Goal: Task Accomplishment & Management: Complete application form

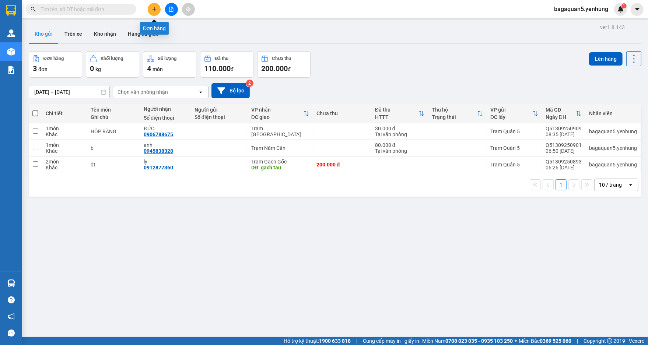
click at [151, 7] on button at bounding box center [154, 9] width 13 height 13
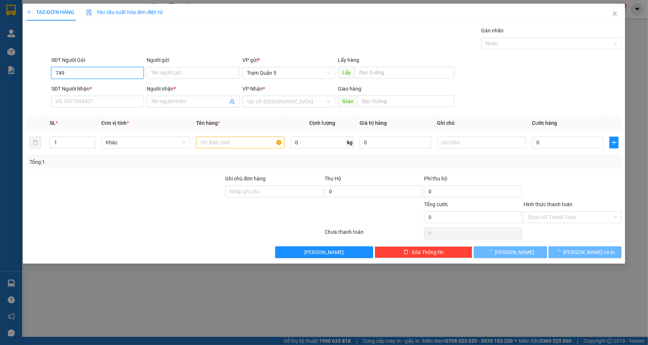
type input "749"
click at [112, 93] on div "SĐT Người Nhận *" at bounding box center [97, 90] width 93 height 11
click at [110, 96] on input "SĐT Người Nhận *" at bounding box center [97, 102] width 93 height 12
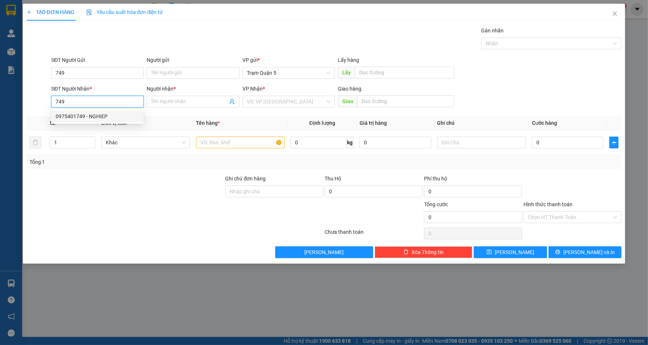
click at [99, 117] on div "0975401749 - NGHIEP" at bounding box center [98, 116] width 84 height 8
type input "0975401749"
type input "NGHIEP"
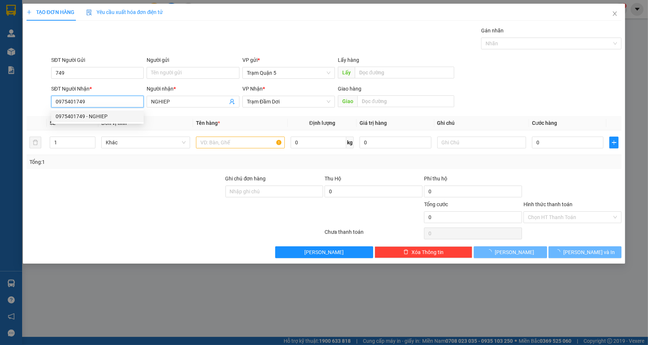
type input "1.000"
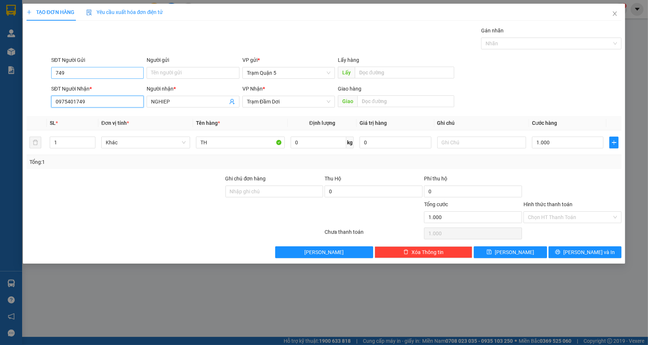
type input "0975401749"
click at [103, 71] on input "749" at bounding box center [97, 73] width 93 height 12
type input "7"
click at [581, 139] on input "1.000" at bounding box center [568, 143] width 72 height 12
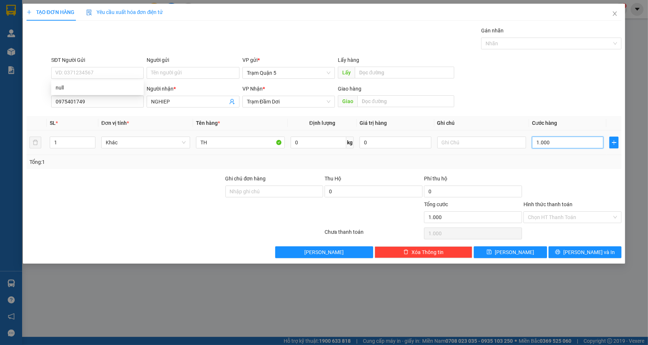
type input "0"
type input "6"
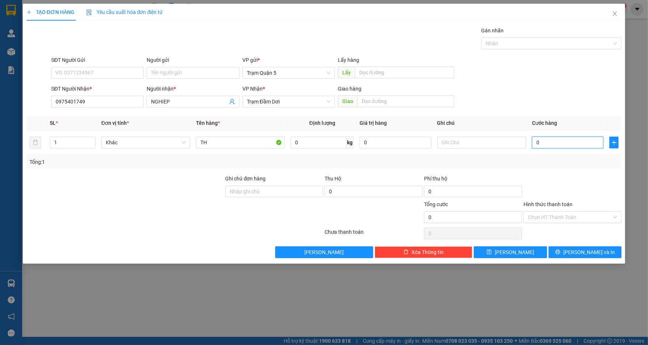
type input "06"
type input "60"
type input "060"
type input "60.000"
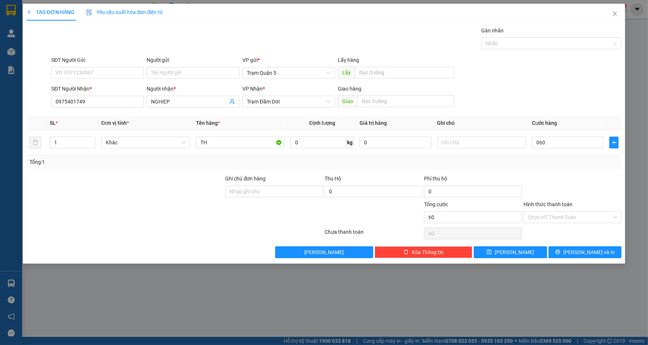
type input "60.000"
click at [563, 219] on input "Hình thức thanh toán" at bounding box center [570, 217] width 84 height 11
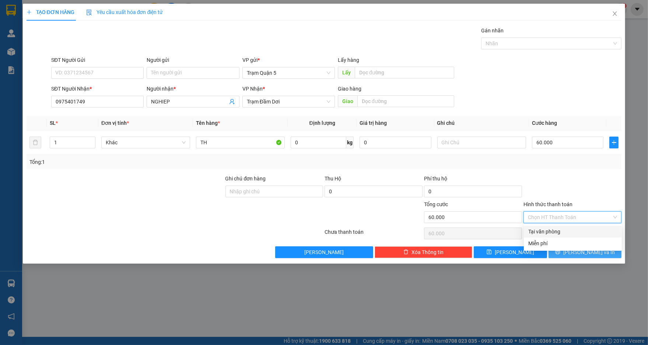
drag, startPoint x: 561, startPoint y: 229, endPoint x: 563, endPoint y: 248, distance: 20.0
click at [561, 230] on div "Tại văn phòng" at bounding box center [573, 232] width 89 height 8
type input "0"
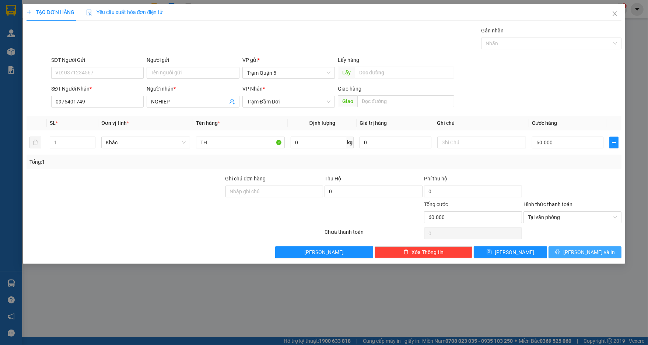
click at [573, 255] on button "[PERSON_NAME] và In" at bounding box center [585, 253] width 73 height 12
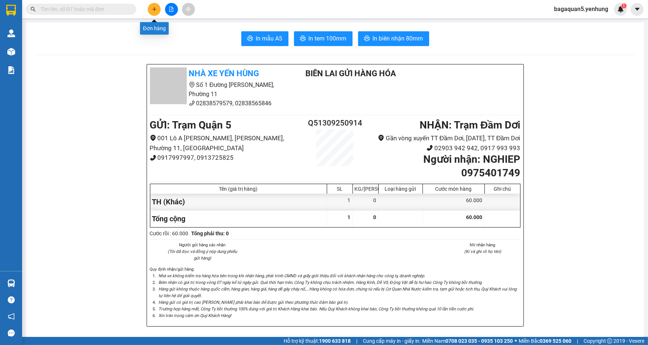
click at [158, 9] on button at bounding box center [154, 9] width 13 height 13
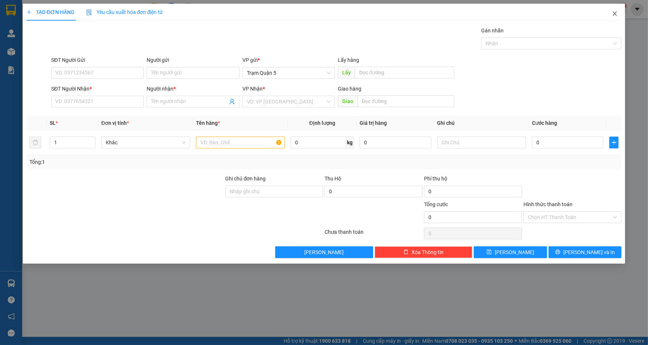
click at [611, 14] on span "Close" at bounding box center [615, 14] width 21 height 21
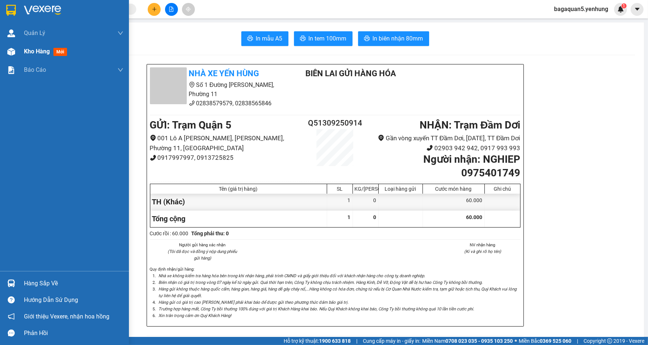
click at [13, 54] on img at bounding box center [11, 52] width 8 height 8
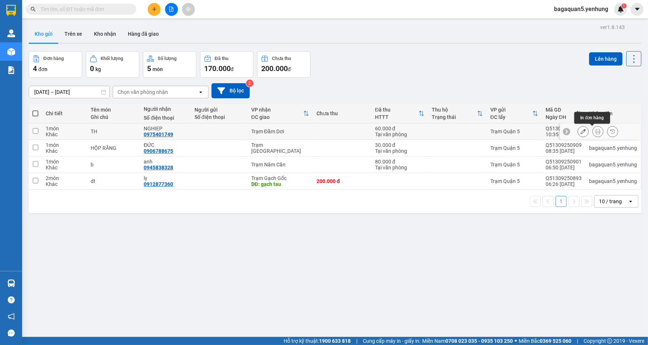
click at [596, 130] on icon at bounding box center [598, 131] width 5 height 5
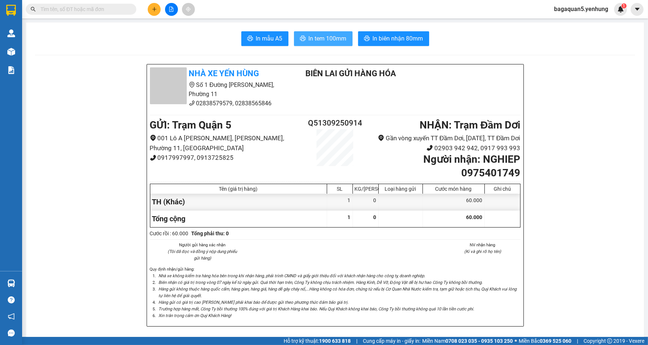
click at [294, 31] on button "In tem 100mm" at bounding box center [323, 38] width 59 height 15
click at [306, 32] on button "In tem 100mm" at bounding box center [323, 38] width 59 height 15
click at [294, 31] on button "In tem 100mm" at bounding box center [323, 38] width 59 height 15
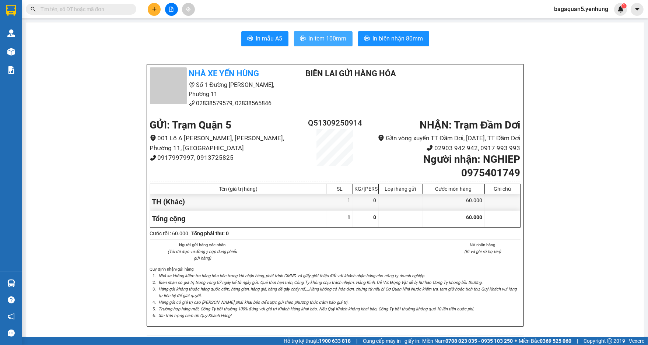
click at [294, 31] on button "In tem 100mm" at bounding box center [323, 38] width 59 height 15
click at [319, 45] on button "In tem 100mm" at bounding box center [323, 38] width 59 height 15
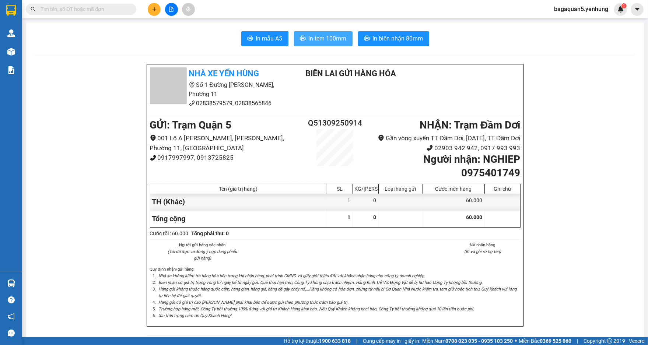
click at [319, 45] on button "In tem 100mm" at bounding box center [323, 38] width 59 height 15
click at [151, 14] on button at bounding box center [154, 9] width 13 height 13
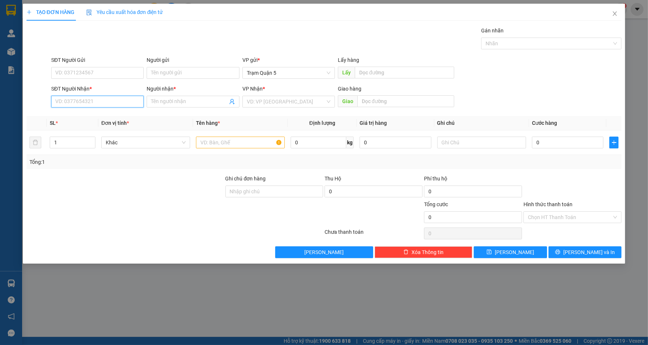
click at [139, 104] on input "SĐT Người Nhận *" at bounding box center [97, 102] width 93 height 12
click at [177, 105] on input "Người nhận *" at bounding box center [189, 102] width 76 height 8
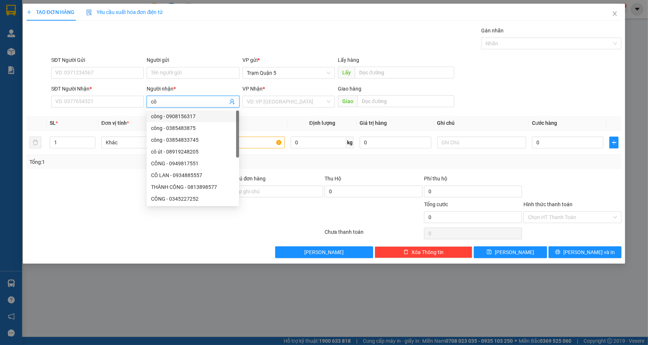
scroll to position [0, 0]
type input "c"
type input "co l"
click at [197, 148] on div "có lieu - 0912151255" at bounding box center [193, 151] width 84 height 8
type input "0912151255"
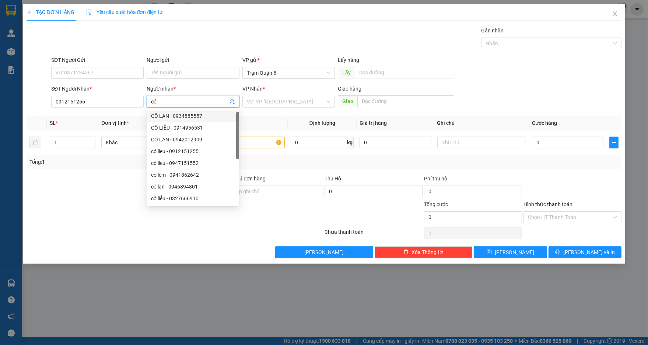
type input "c"
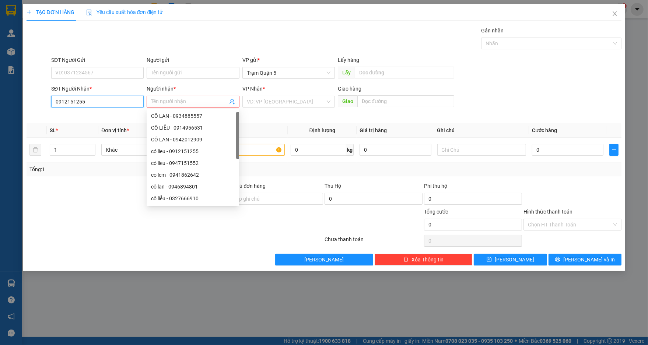
click at [120, 100] on input "0912151255" at bounding box center [97, 102] width 93 height 12
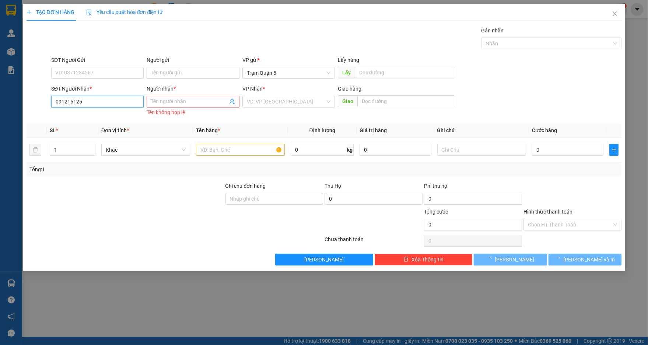
type input "0912151255"
click at [117, 116] on div "0912151255 - có lieu" at bounding box center [98, 116] width 84 height 8
type input "có lieu"
type input "40.000"
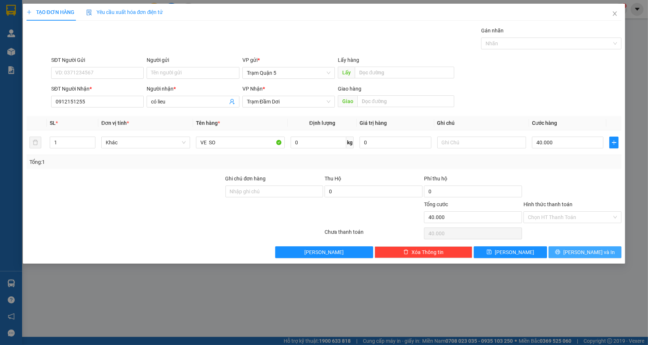
click at [576, 252] on button "[PERSON_NAME] và In" at bounding box center [585, 253] width 73 height 12
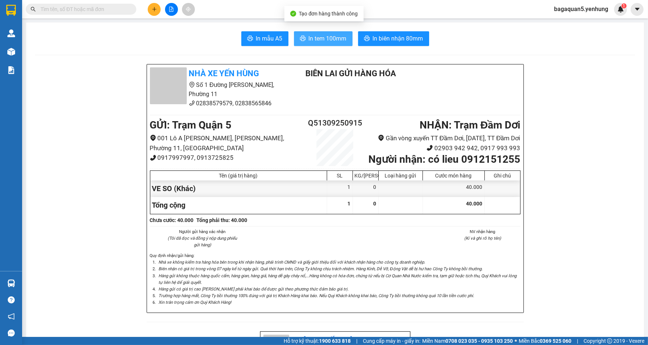
click at [301, 44] on button "In tem 100mm" at bounding box center [323, 38] width 59 height 15
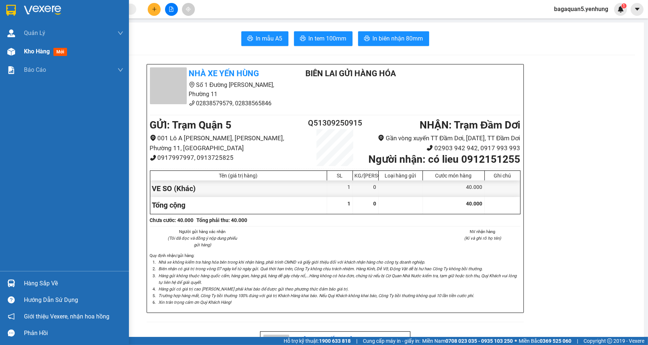
click at [17, 49] on div at bounding box center [11, 51] width 13 height 13
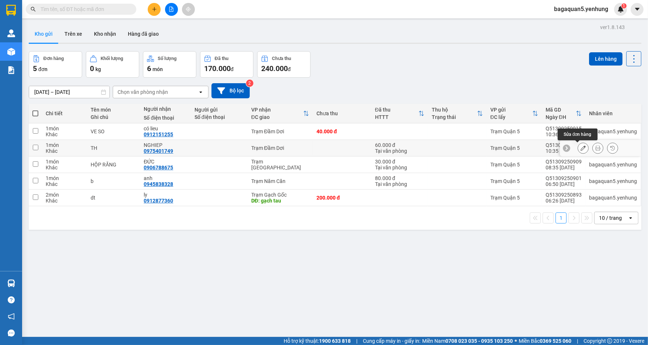
click at [578, 152] on button at bounding box center [583, 148] width 10 height 13
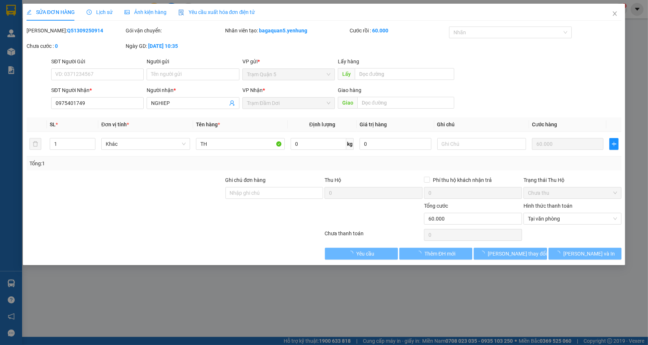
type input "0975401749"
type input "NGHIEP"
type input "60.000"
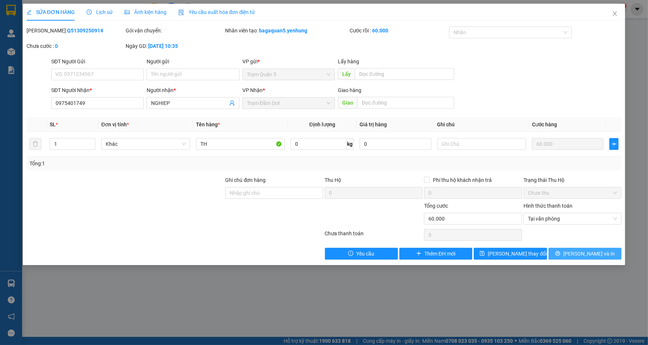
click at [569, 254] on button "[PERSON_NAME] và In" at bounding box center [585, 254] width 73 height 12
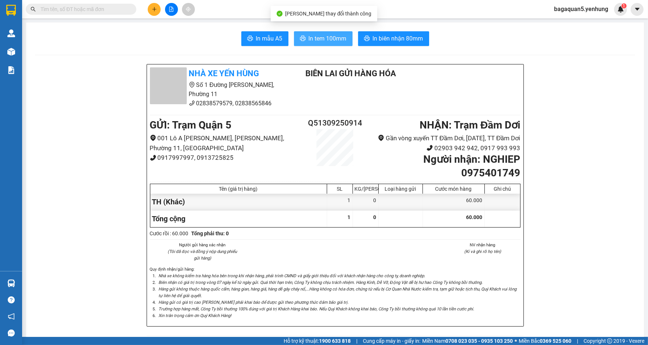
drag, startPoint x: 328, startPoint y: 48, endPoint x: 328, endPoint y: 37, distance: 11.1
click at [328, 37] on span "In tem 100mm" at bounding box center [328, 38] width 38 height 9
click at [294, 31] on button "In tem 100mm" at bounding box center [323, 38] width 59 height 15
click at [150, 9] on button at bounding box center [154, 9] width 13 height 13
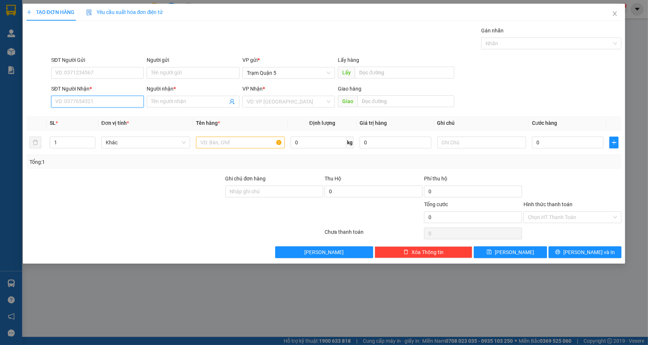
click at [67, 101] on input "SĐT Người Nhận *" at bounding box center [97, 102] width 93 height 12
click at [120, 128] on div "0987604470 - TRÍ" at bounding box center [98, 128] width 84 height 8
type input "0987604470"
type input "TRÍ"
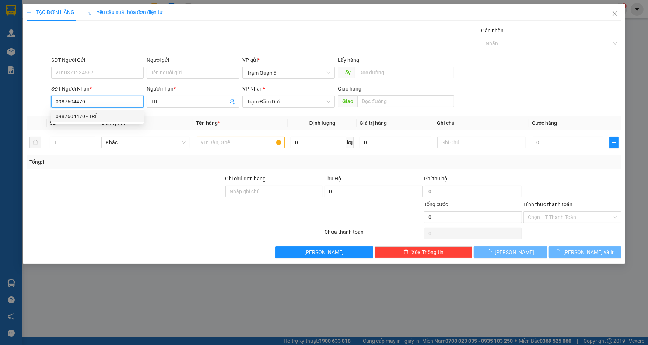
type input "30.000"
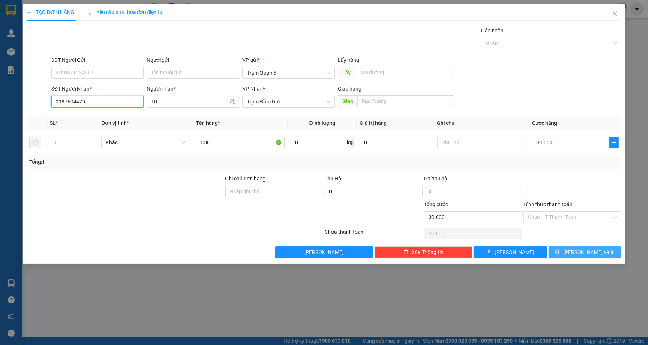
type input "0987604470"
click at [586, 255] on span "[PERSON_NAME] và In" at bounding box center [590, 252] width 52 height 8
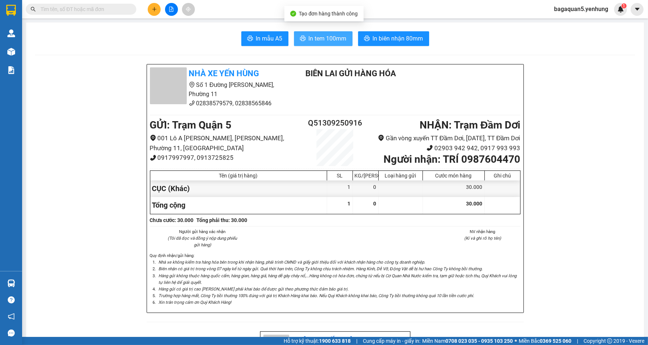
drag, startPoint x: 335, startPoint y: 35, endPoint x: 341, endPoint y: 47, distance: 13.7
click at [335, 38] on span "In tem 100mm" at bounding box center [328, 38] width 38 height 9
click at [153, 13] on button at bounding box center [154, 9] width 13 height 13
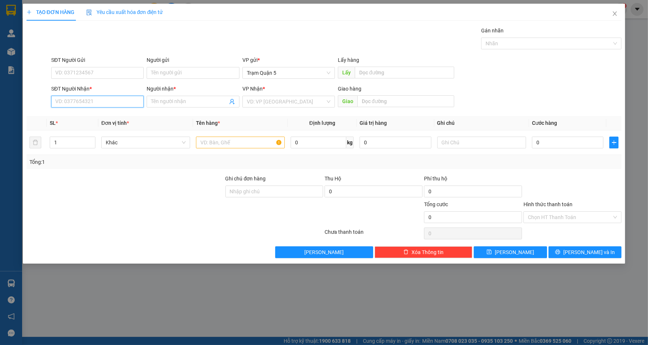
click at [99, 97] on input "SĐT Người Nhận *" at bounding box center [97, 102] width 93 height 12
click at [111, 117] on div "0949405747 - [PERSON_NAME]" at bounding box center [98, 116] width 84 height 8
type input "0949405747"
type input "nguyễn"
type input "120.000"
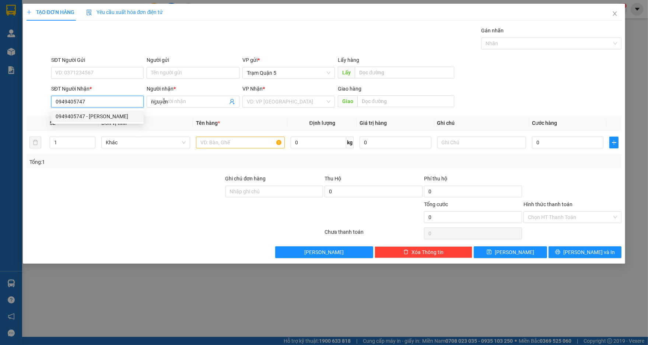
type input "120.000"
type input "0949405747"
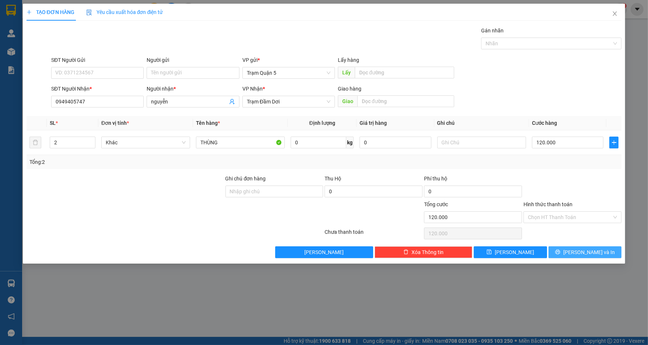
drag, startPoint x: 593, startPoint y: 240, endPoint x: 593, endPoint y: 246, distance: 6.3
click at [593, 243] on div "Transit Pickup Surcharge Ids Transit Deliver Surcharge Ids Transit Deliver Surc…" at bounding box center [325, 143] width 596 height 232
click at [590, 242] on div "Transit Pickup Surcharge Ids Transit Deliver Surcharge Ids Transit Deliver Surc…" at bounding box center [325, 143] width 596 height 232
click at [589, 244] on div "Transit Pickup Surcharge Ids Transit Deliver Surcharge Ids Transit Deliver Surc…" at bounding box center [325, 143] width 596 height 232
click at [590, 252] on span "[PERSON_NAME] và In" at bounding box center [590, 252] width 52 height 8
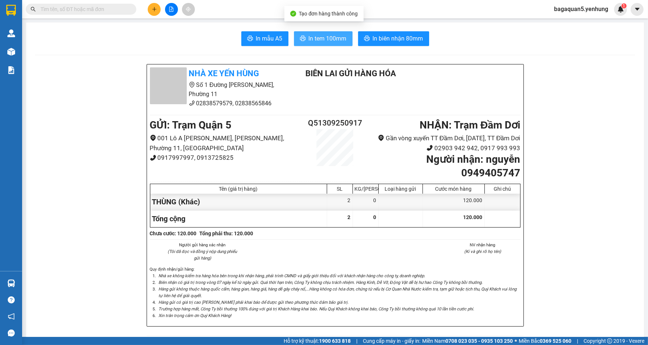
click at [311, 32] on button "In tem 100mm" at bounding box center [323, 38] width 59 height 15
click at [153, 11] on icon "plus" at bounding box center [154, 9] width 5 height 5
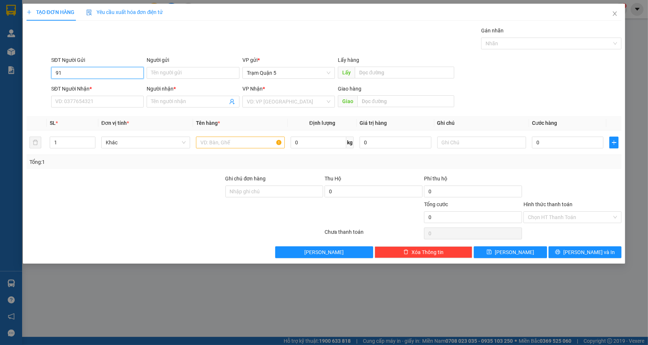
type input "9"
click at [126, 98] on input "SĐT Người Nhận *" at bounding box center [97, 102] width 93 height 12
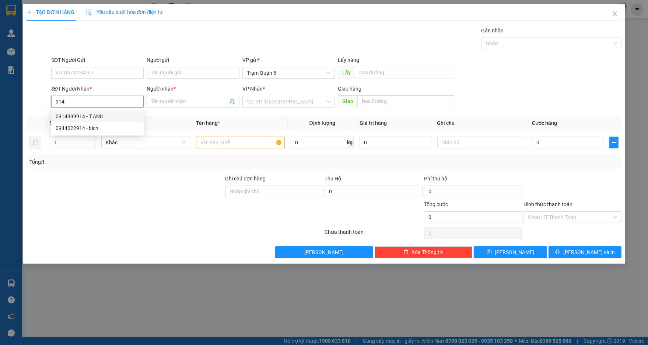
click at [116, 118] on div "0914999914 - T.ANH" at bounding box center [98, 116] width 84 height 8
type input "0914999914"
type input "T.ANH"
type input "50.000"
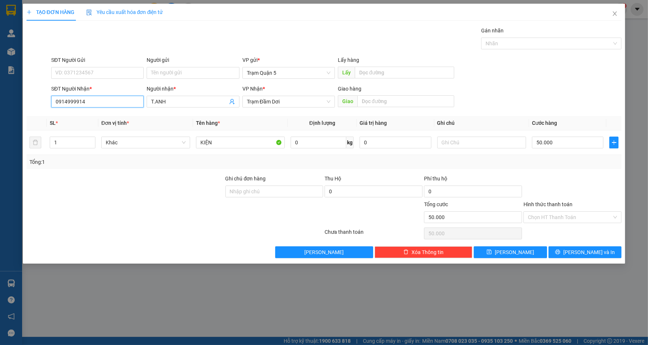
type input "0914999914"
click at [584, 243] on div "Transit Pickup Surcharge Ids Transit Deliver Surcharge Ids Transit Deliver Surc…" at bounding box center [325, 143] width 596 height 232
click at [583, 255] on span "[PERSON_NAME] và In" at bounding box center [590, 252] width 52 height 8
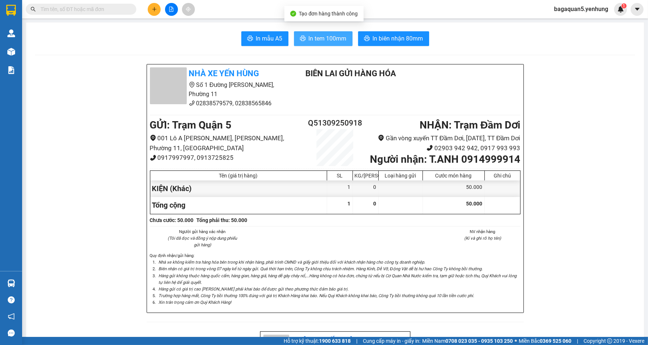
click at [334, 38] on span "In tem 100mm" at bounding box center [328, 38] width 38 height 9
click at [294, 31] on button "In tem 100mm" at bounding box center [323, 38] width 59 height 15
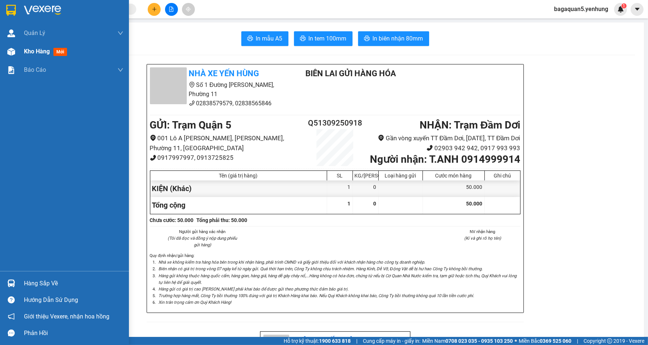
click at [21, 54] on div "Kho hàng mới" at bounding box center [64, 51] width 129 height 18
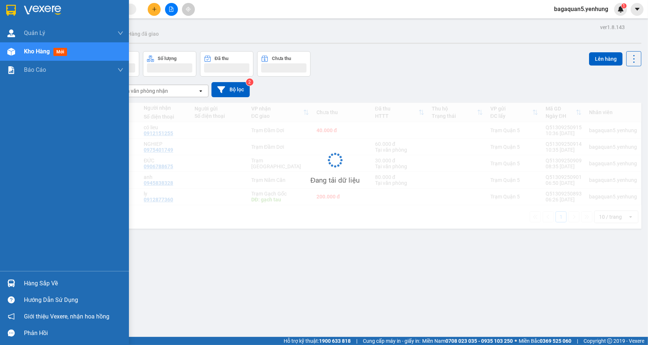
click at [21, 52] on div "Kho hàng mới" at bounding box center [64, 51] width 129 height 18
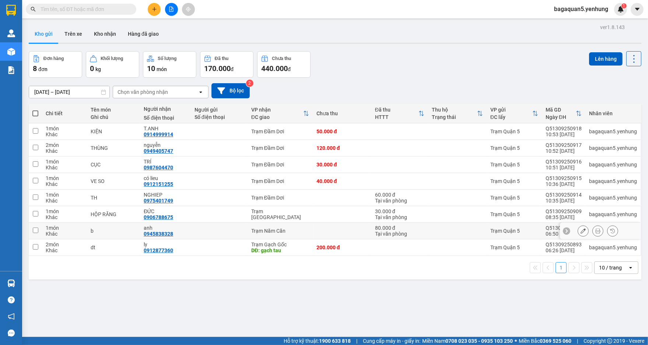
click at [319, 233] on td at bounding box center [342, 231] width 59 height 17
checkbox input "true"
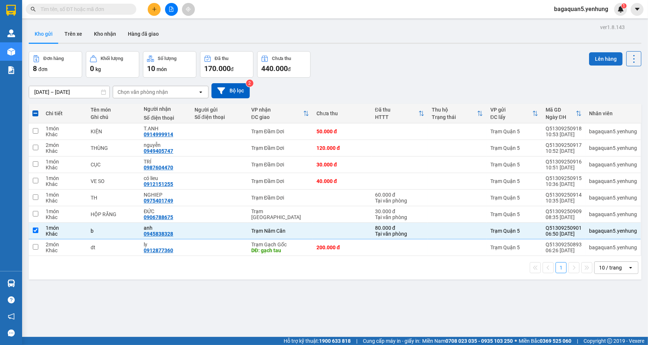
click at [601, 62] on button "Lên hàng" at bounding box center [606, 58] width 34 height 13
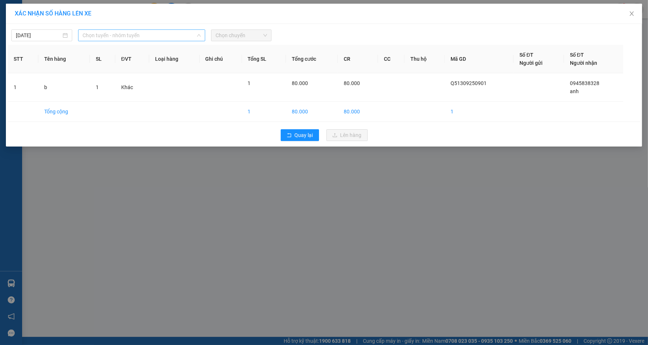
click at [136, 40] on span "Chọn tuyến - nhóm tuyến" at bounding box center [142, 35] width 118 height 11
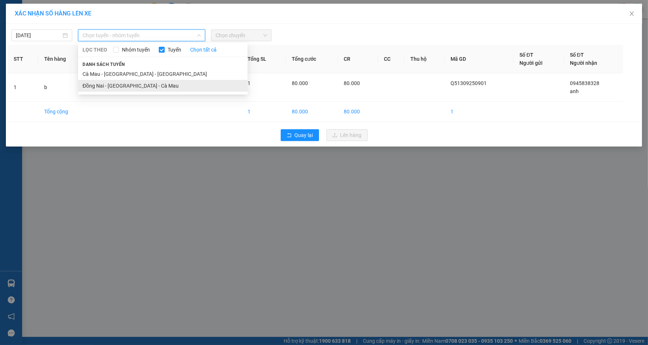
click at [168, 87] on li "Đồng Nai - [GEOGRAPHIC_DATA] - Cà Mau" at bounding box center [163, 86] width 170 height 12
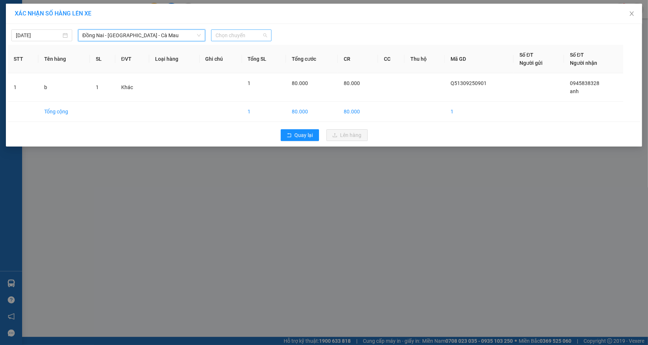
click at [222, 36] on span "Chọn chuyến" at bounding box center [242, 35] width 52 height 11
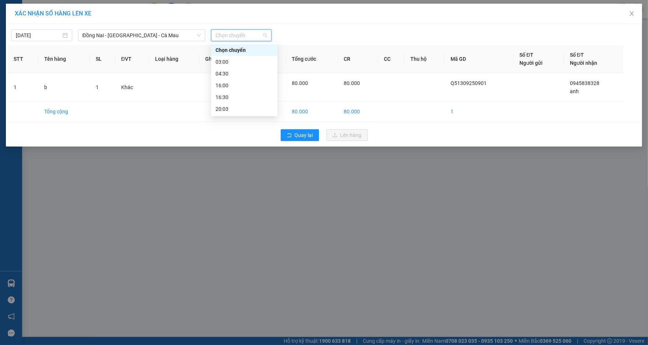
click at [236, 57] on div "Chọn chuyến 03:00 04:30 16:00 16:30 20:03" at bounding box center [244, 79] width 66 height 71
click at [236, 58] on div "03:00" at bounding box center [244, 62] width 57 height 8
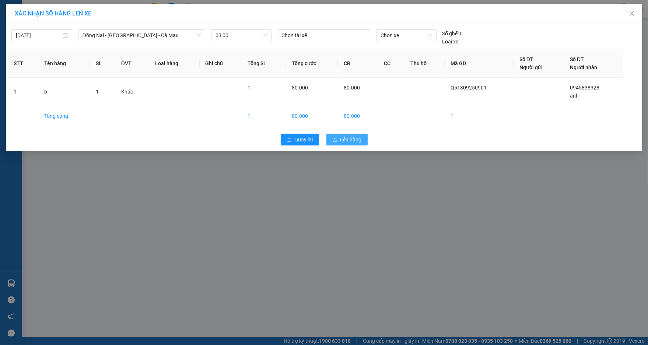
click at [354, 138] on span "Lên hàng" at bounding box center [351, 140] width 21 height 8
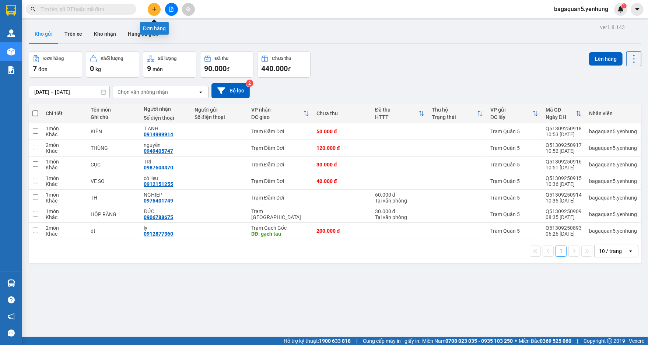
click at [154, 9] on icon "plus" at bounding box center [154, 9] width 5 height 5
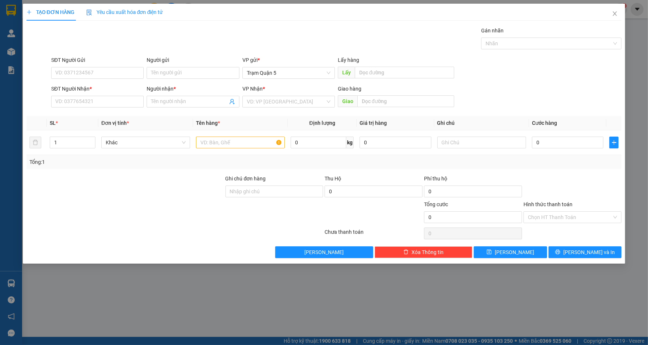
drag, startPoint x: 390, startPoint y: 216, endPoint x: 392, endPoint y: 220, distance: 4.7
click at [390, 216] on div at bounding box center [374, 213] width 100 height 26
click at [619, 10] on span "Close" at bounding box center [615, 14] width 21 height 21
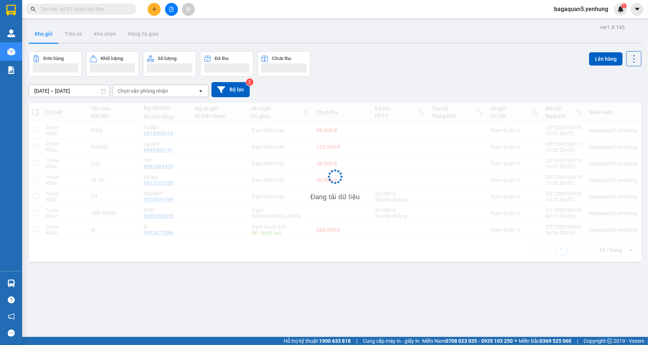
drag, startPoint x: 617, startPoint y: 11, endPoint x: 612, endPoint y: 22, distance: 11.2
click at [616, 13] on div "1" at bounding box center [620, 9] width 13 height 13
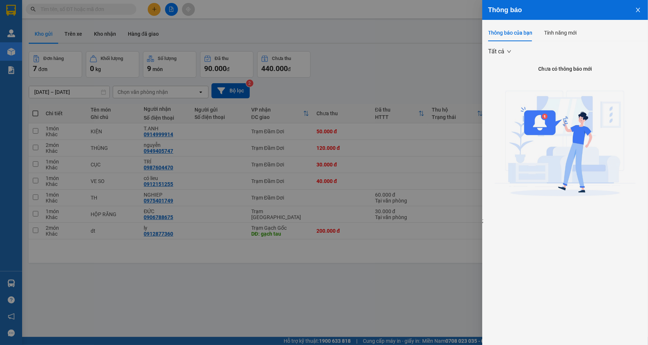
click at [339, 294] on div at bounding box center [324, 172] width 648 height 345
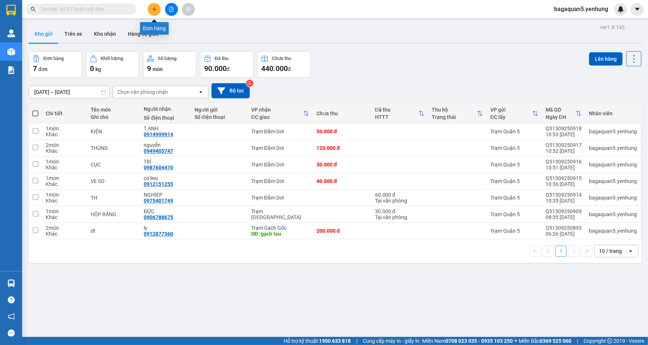
click at [153, 7] on icon "plus" at bounding box center [154, 9] width 5 height 5
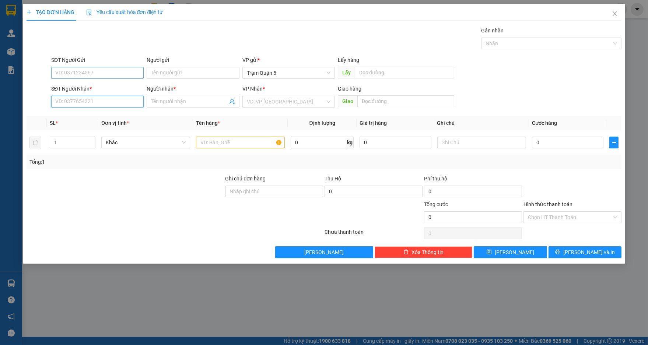
drag, startPoint x: 139, startPoint y: 103, endPoint x: 133, endPoint y: 76, distance: 27.5
click at [137, 96] on input "SĐT Người Nhận *" at bounding box center [97, 102] width 93 height 12
drag, startPoint x: 123, startPoint y: 114, endPoint x: 125, endPoint y: 108, distance: 5.7
click at [123, 112] on div "0919055395 - KHÔI" at bounding box center [98, 116] width 84 height 8
type input "0919055395"
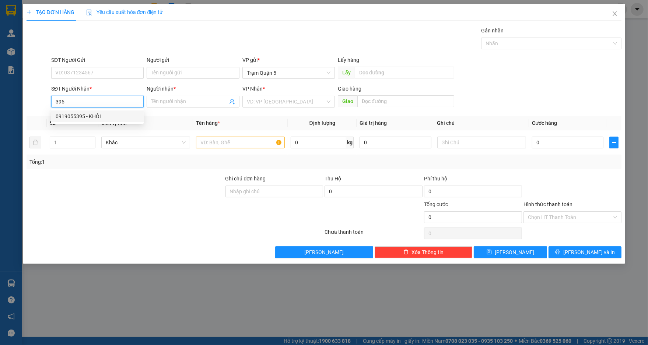
type input "KHÔI"
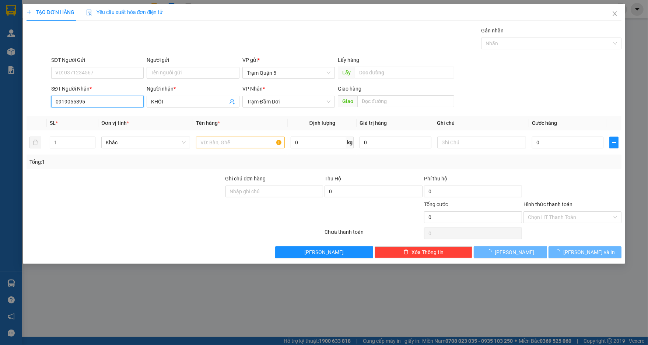
type input "50.000"
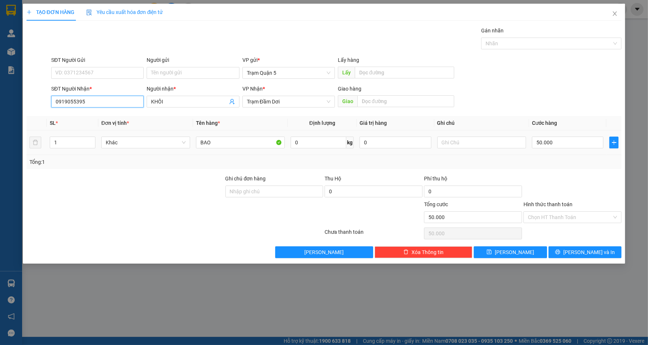
type input "0919055395"
drag, startPoint x: 236, startPoint y: 134, endPoint x: 237, endPoint y: 140, distance: 5.6
click at [237, 139] on td "BAO" at bounding box center [240, 142] width 95 height 25
click at [237, 140] on input "BAO" at bounding box center [240, 143] width 89 height 12
type input "B"
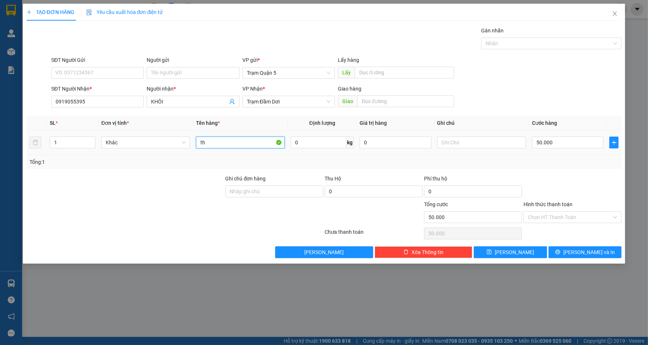
type input "th"
drag, startPoint x: 563, startPoint y: 151, endPoint x: 565, endPoint y: 148, distance: 3.8
click at [564, 149] on td "50.000" at bounding box center [567, 142] width 77 height 25
click at [567, 146] on input "50.000" at bounding box center [568, 143] width 72 height 12
type input "0"
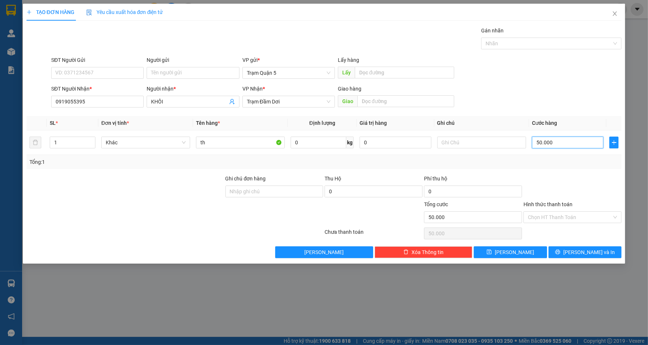
type input "0"
type input "6"
type input "06"
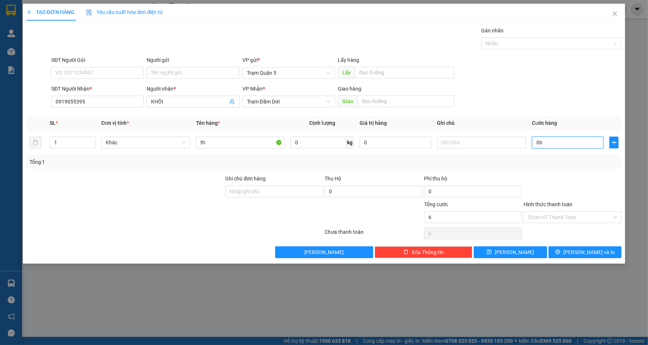
type input "60"
type input "060"
type input "60.000"
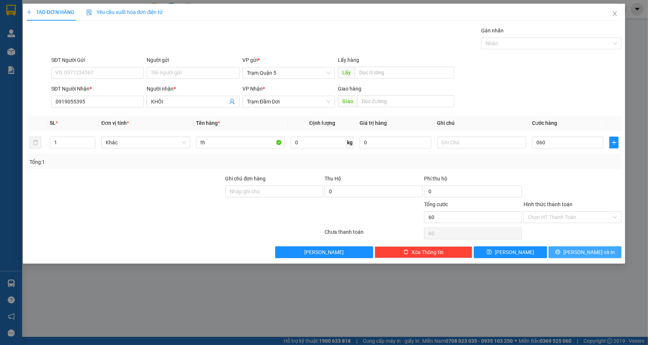
type input "60.000"
click at [583, 256] on span "[PERSON_NAME] và In" at bounding box center [590, 252] width 52 height 8
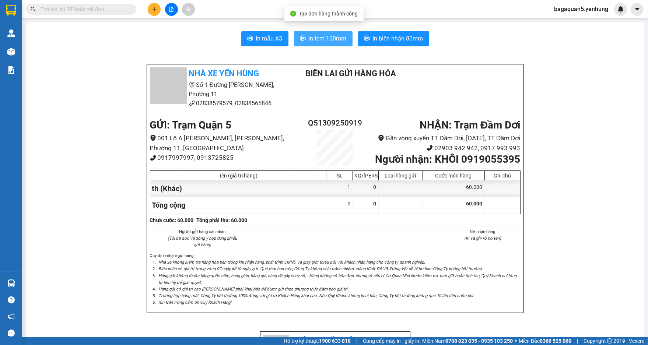
click at [325, 41] on span "In tem 100mm" at bounding box center [328, 38] width 38 height 9
click at [315, 31] on button "In tem 100mm" at bounding box center [323, 38] width 59 height 15
drag, startPoint x: 315, startPoint y: 35, endPoint x: 317, endPoint y: 59, distance: 24.8
click at [317, 44] on button "In tem 100mm" at bounding box center [323, 38] width 59 height 15
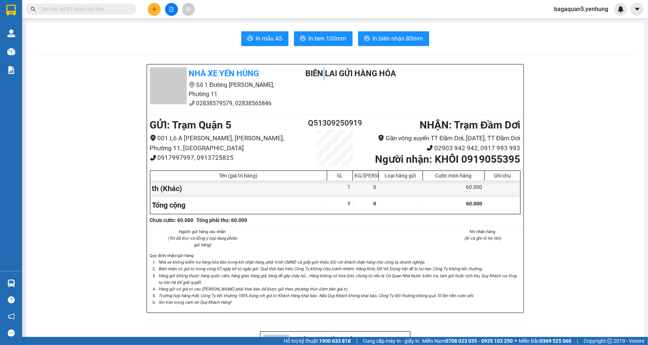
click at [162, 0] on div "Kết quả tìm kiếm ( 0 ) Bộ lọc No Data bagaquan5.yenhung" at bounding box center [324, 9] width 648 height 18
click at [160, 4] on div at bounding box center [171, 9] width 55 height 13
click at [158, 6] on button at bounding box center [154, 9] width 13 height 13
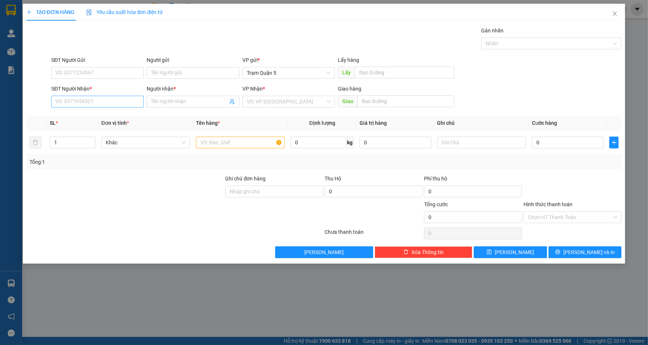
drag, startPoint x: 104, startPoint y: 94, endPoint x: 104, endPoint y: 101, distance: 6.3
click at [104, 100] on div "SĐT Người Nhận * VD: 0377654321" at bounding box center [97, 98] width 93 height 26
drag, startPoint x: 104, startPoint y: 101, endPoint x: 102, endPoint y: 87, distance: 13.3
click at [104, 99] on input "SĐT Người Nhận *" at bounding box center [97, 102] width 93 height 12
click at [114, 125] on div "0947635773 - A LAI" at bounding box center [98, 128] width 84 height 8
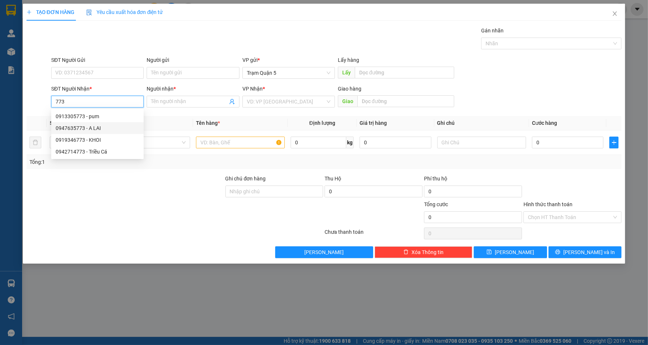
type input "0947635773"
type input "A LAI"
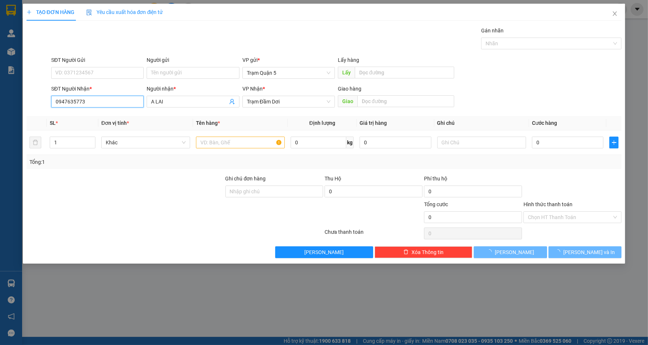
type input "50.000"
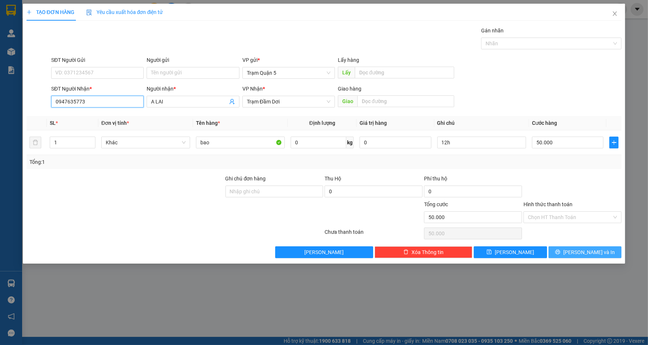
type input "0947635773"
click at [588, 251] on span "[PERSON_NAME] và In" at bounding box center [590, 252] width 52 height 8
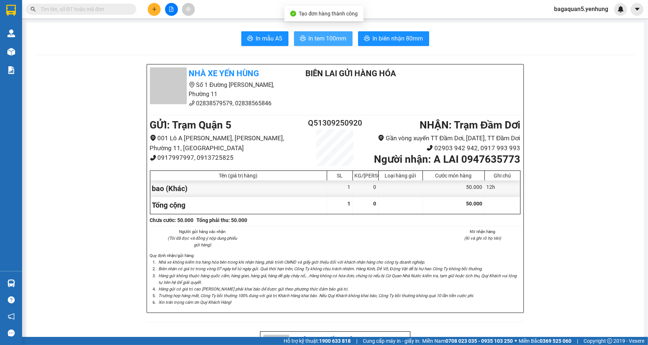
click at [315, 34] on span "In tem 100mm" at bounding box center [328, 38] width 38 height 9
click at [0, 32] on html "Kết quả tìm kiếm ( 0 ) Bộ lọc No Data bagaquan5.yenhung Quản [PERSON_NAME] lý k…" at bounding box center [324, 172] width 648 height 345
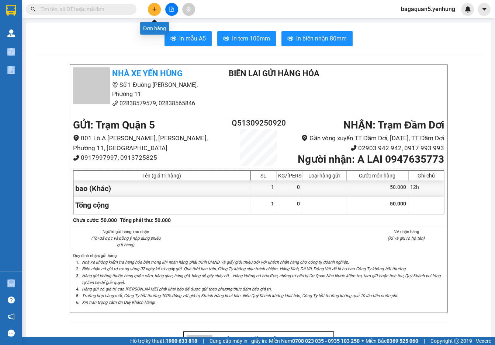
click at [156, 7] on icon "plus" at bounding box center [154, 9] width 5 height 5
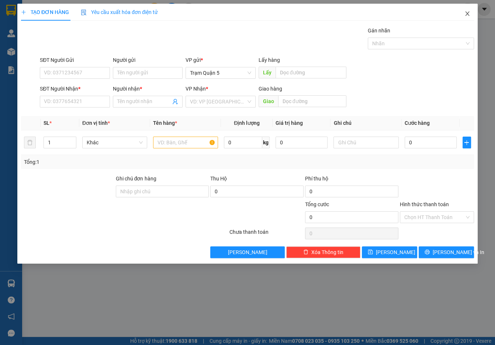
drag, startPoint x: 470, startPoint y: 11, endPoint x: 461, endPoint y: 14, distance: 10.0
click at [470, 11] on span "Close" at bounding box center [467, 14] width 21 height 21
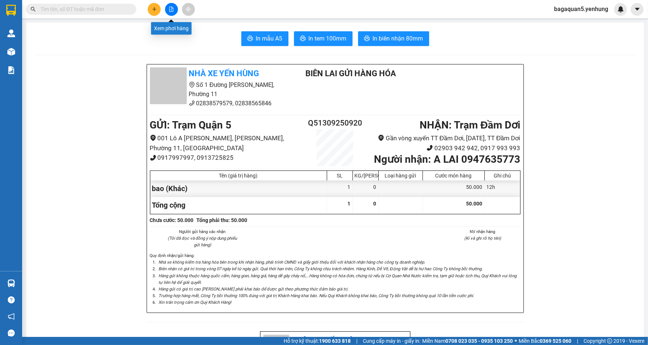
click at [171, 10] on icon "file-add" at bounding box center [172, 9] width 4 height 5
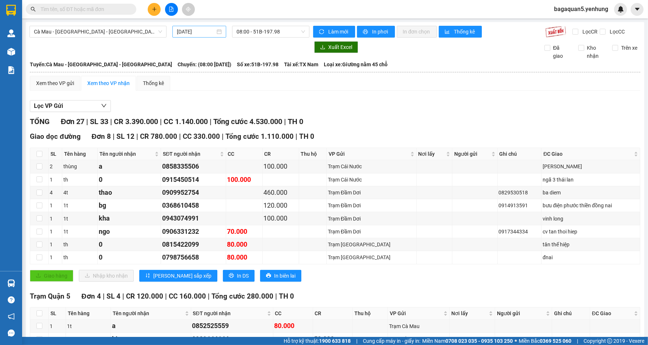
click at [196, 27] on div "[DATE]" at bounding box center [199, 32] width 54 height 12
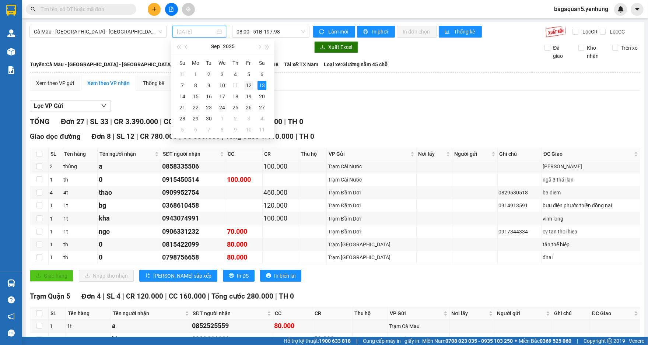
drag, startPoint x: 255, startPoint y: 87, endPoint x: 251, endPoint y: 88, distance: 3.8
click at [251, 88] on td "12" at bounding box center [248, 85] width 13 height 11
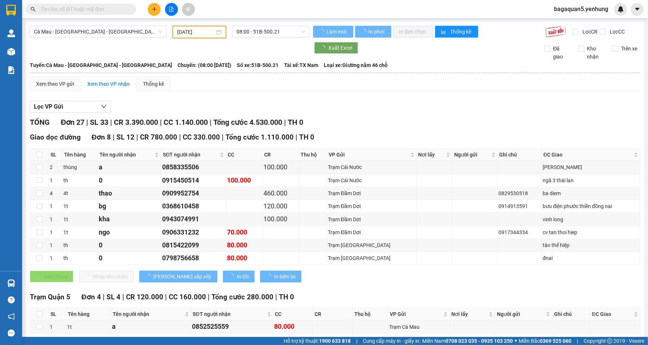
type input "[DATE]"
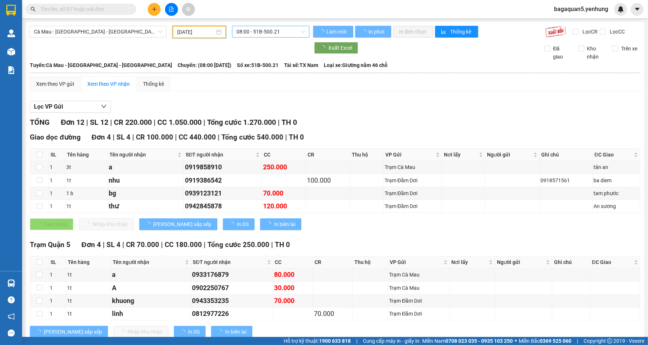
click at [257, 35] on span "08:00 - 51B-500.21" at bounding box center [271, 31] width 69 height 11
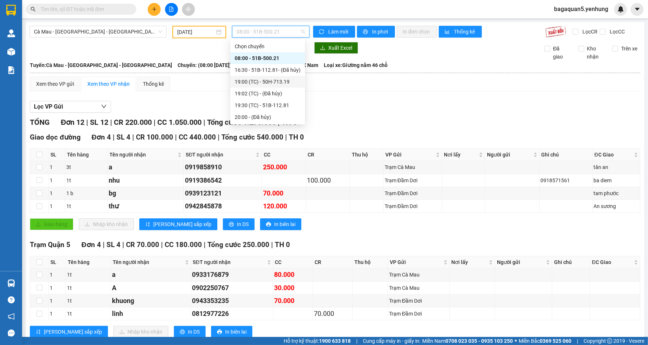
click at [268, 80] on div "19:00 (TC) - 50H-713.19" at bounding box center [268, 82] width 66 height 8
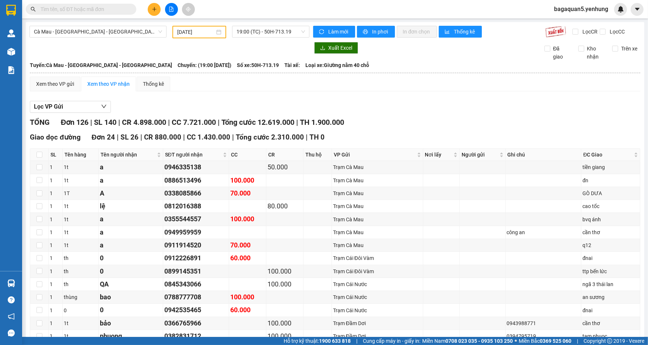
click at [121, 34] on span "Cà Mau - [GEOGRAPHIC_DATA] - [GEOGRAPHIC_DATA]" at bounding box center [98, 31] width 128 height 11
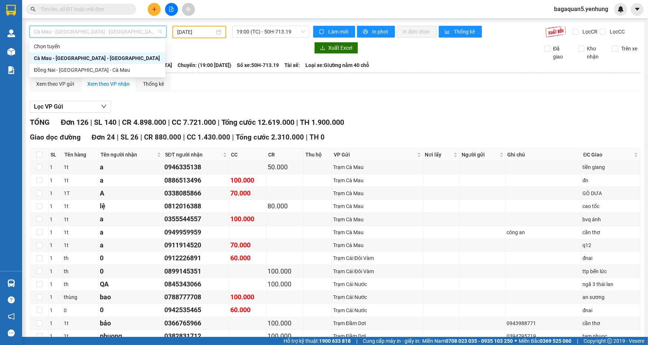
click at [108, 63] on div "Cà Mau - [GEOGRAPHIC_DATA] - [GEOGRAPHIC_DATA]" at bounding box center [97, 58] width 136 height 12
click at [108, 35] on span "Cà Mau - [GEOGRAPHIC_DATA] - [GEOGRAPHIC_DATA]" at bounding box center [98, 31] width 128 height 11
click at [92, 71] on div "Đồng Nai - [GEOGRAPHIC_DATA] - Cà Mau" at bounding box center [97, 70] width 127 height 8
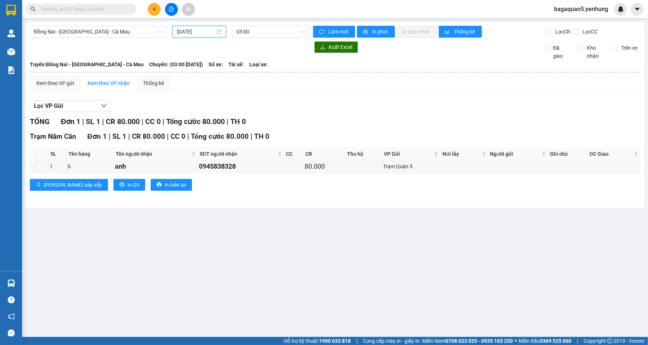
click at [204, 32] on input "[DATE]" at bounding box center [196, 32] width 38 height 8
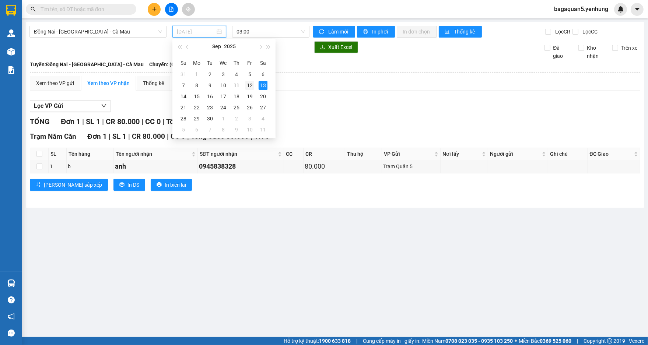
click at [248, 83] on td "12" at bounding box center [249, 85] width 13 height 11
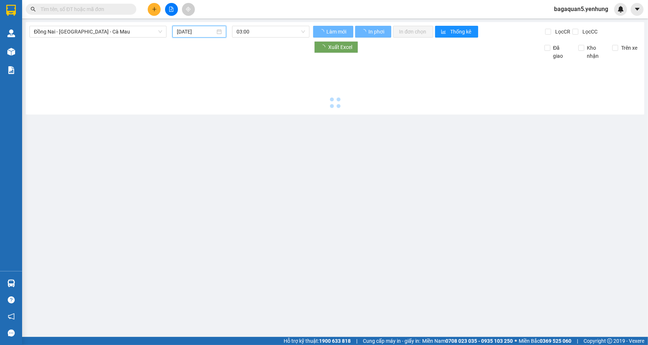
type input "[DATE]"
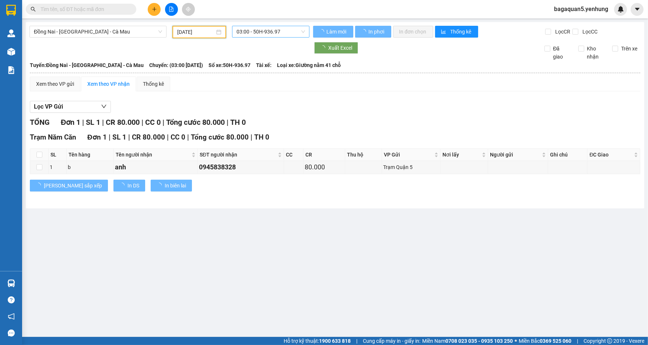
click at [276, 34] on div "Đồng Nai - [GEOGRAPHIC_DATA] - [GEOGRAPHIC_DATA] Mau [DATE] 03:00 - 50H-936.97 …" at bounding box center [335, 115] width 619 height 186
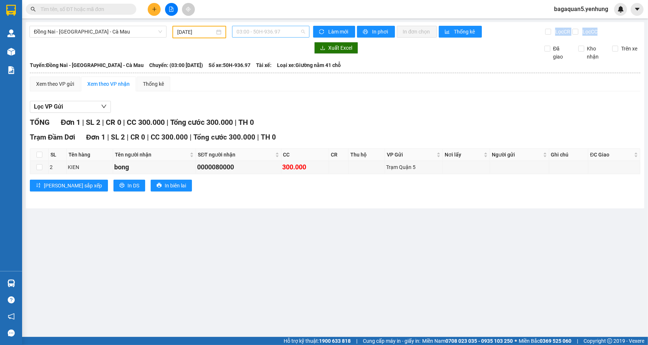
click at [277, 29] on span "03:00 - 50H-936.97" at bounding box center [271, 31] width 69 height 11
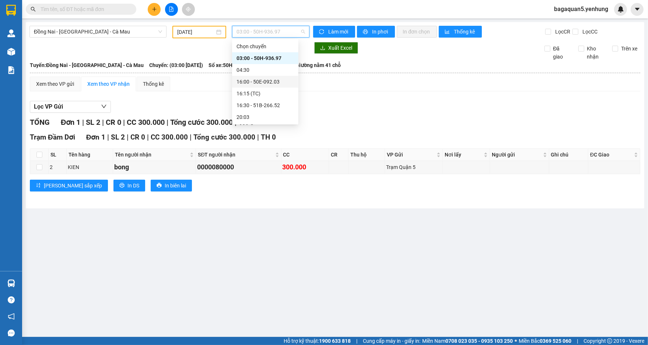
click at [261, 81] on div "16:00 - 50E-092.03" at bounding box center [265, 82] width 57 height 8
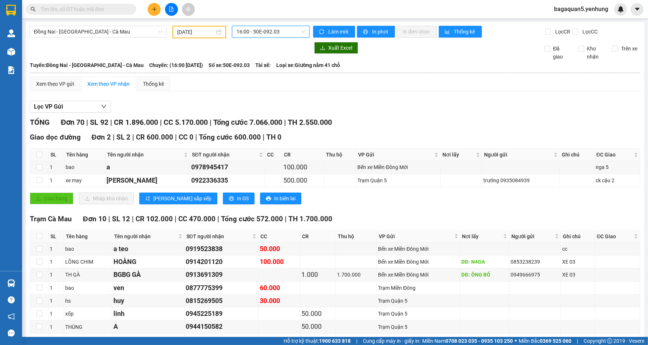
scroll to position [885, 0]
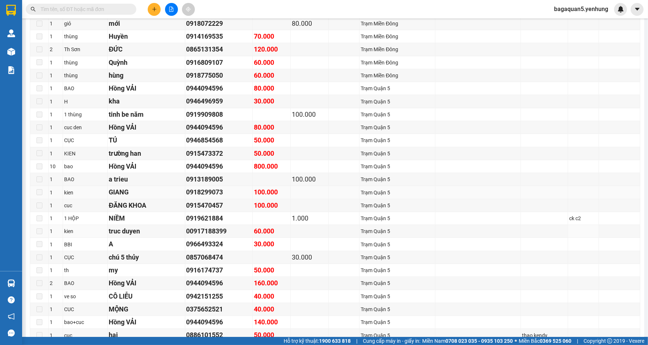
drag, startPoint x: 75, startPoint y: 234, endPoint x: 83, endPoint y: 201, distance: 34.0
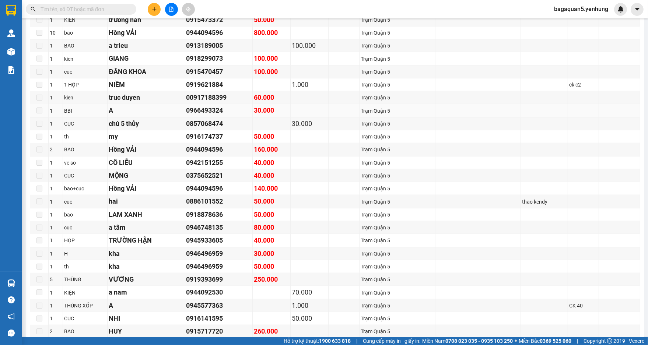
scroll to position [709, 0]
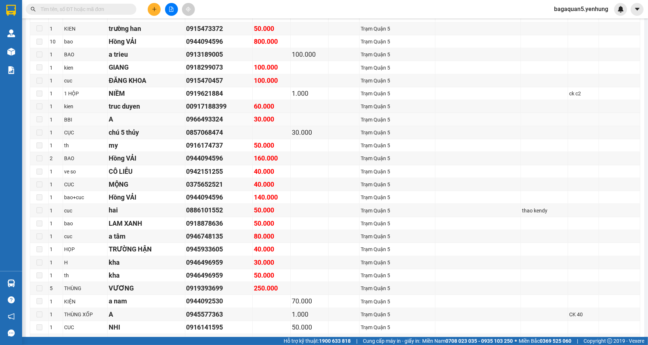
click at [149, 118] on div "A" at bounding box center [146, 119] width 75 height 10
click at [40, 122] on label at bounding box center [39, 120] width 6 height 8
drag, startPoint x: 42, startPoint y: 119, endPoint x: 45, endPoint y: 113, distance: 6.4
click at [45, 114] on td at bounding box center [39, 119] width 18 height 13
drag, startPoint x: 71, startPoint y: 119, endPoint x: 82, endPoint y: 114, distance: 11.9
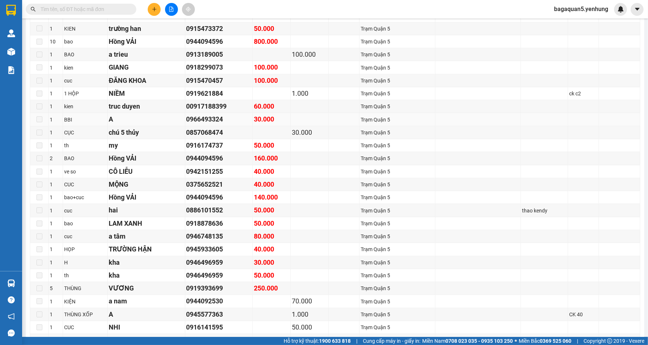
click at [79, 116] on div "BBI" at bounding box center [85, 120] width 42 height 8
drag, startPoint x: 41, startPoint y: 114, endPoint x: 42, endPoint y: 118, distance: 4.1
click at [42, 117] on label at bounding box center [39, 120] width 6 height 8
click at [43, 118] on td at bounding box center [39, 119] width 18 height 13
click at [40, 119] on td at bounding box center [39, 119] width 18 height 13
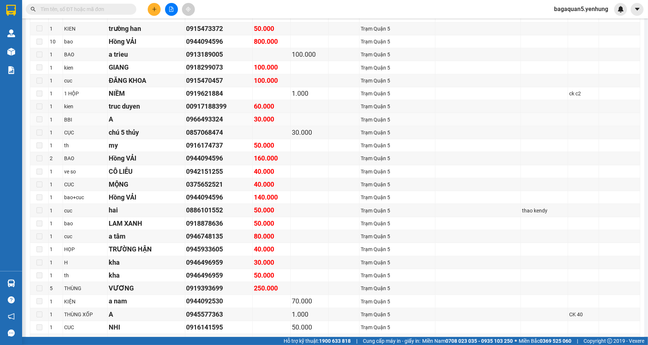
click at [39, 119] on span at bounding box center [39, 119] width 6 height 6
click at [39, 122] on label at bounding box center [39, 120] width 6 height 8
click at [45, 133] on td at bounding box center [39, 132] width 18 height 13
click at [55, 125] on td "1" at bounding box center [56, 119] width 14 height 13
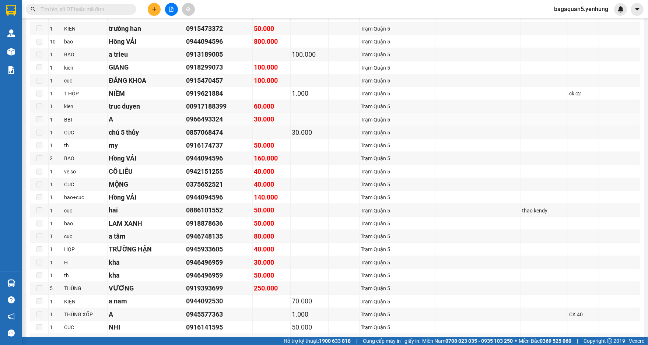
drag, startPoint x: 55, startPoint y: 125, endPoint x: 57, endPoint y: 119, distance: 5.6
click at [56, 123] on td "1" at bounding box center [56, 119] width 14 height 13
drag, startPoint x: 57, startPoint y: 119, endPoint x: 39, endPoint y: 121, distance: 18.5
click at [55, 119] on div "1" at bounding box center [56, 120] width 12 height 8
click at [41, 118] on span at bounding box center [39, 119] width 6 height 6
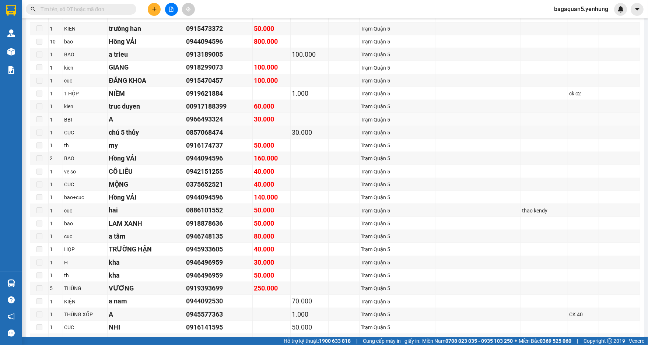
click at [41, 119] on span at bounding box center [39, 119] width 6 height 6
click at [401, 119] on div "Trạm Quận 5" at bounding box center [397, 120] width 73 height 8
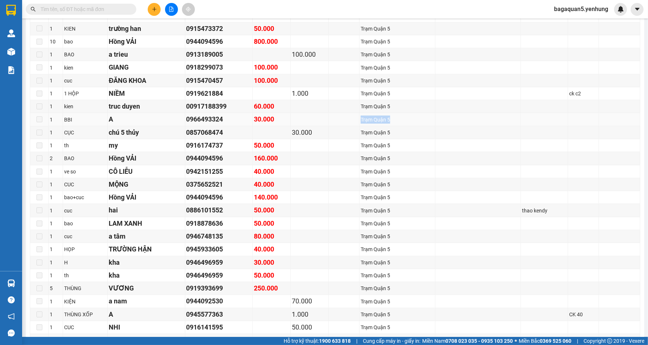
click at [398, 119] on div "Trạm Quận 5" at bounding box center [397, 120] width 73 height 8
click at [260, 119] on div "30.000" at bounding box center [271, 119] width 35 height 10
drag, startPoint x: 260, startPoint y: 119, endPoint x: 251, endPoint y: 120, distance: 8.9
click at [257, 119] on div "30.000" at bounding box center [271, 119] width 35 height 10
click at [237, 121] on tr "1 BBI A 0966493324 30.000 [GEOGRAPHIC_DATA]" at bounding box center [335, 119] width 610 height 13
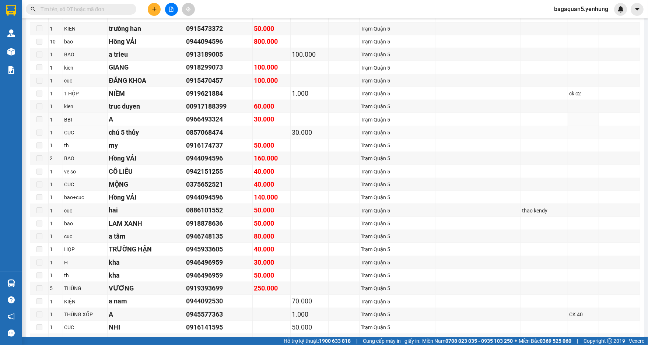
drag, startPoint x: 201, startPoint y: 124, endPoint x: 186, endPoint y: 125, distance: 15.1
click at [187, 125] on tbody "1 cay duy 0379839867 60.000 Bến xe [GEOGRAPHIC_DATA] cc 2 sat a 0911757220 200.…" at bounding box center [335, 93] width 610 height 559
click at [43, 121] on td at bounding box center [39, 119] width 18 height 13
click at [42, 119] on td at bounding box center [39, 119] width 18 height 13
click at [42, 119] on span at bounding box center [39, 119] width 6 height 6
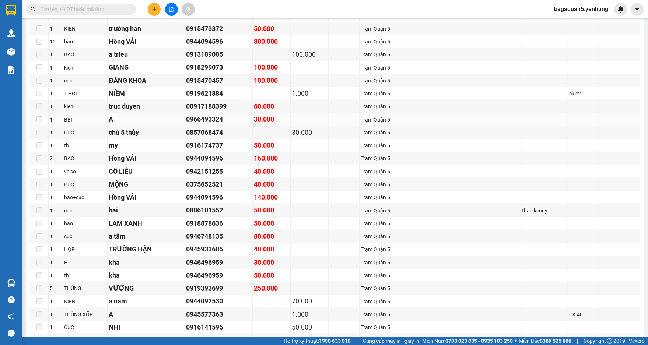
click at [41, 119] on span at bounding box center [39, 119] width 6 height 6
click at [39, 119] on span at bounding box center [39, 119] width 6 height 6
click at [32, 123] on td at bounding box center [39, 119] width 18 height 13
click at [32, 122] on td at bounding box center [39, 119] width 18 height 13
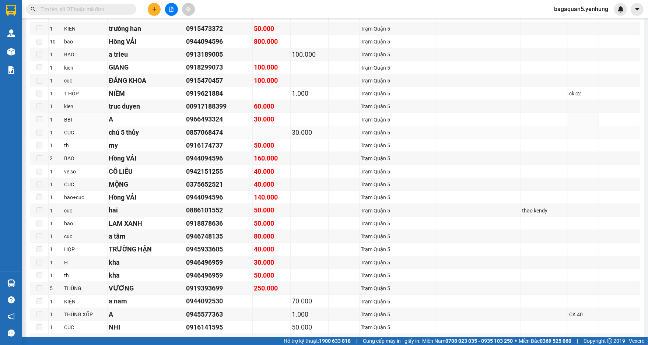
click at [36, 128] on td at bounding box center [39, 132] width 18 height 13
drag, startPoint x: 36, startPoint y: 128, endPoint x: 34, endPoint y: 122, distance: 6.5
click at [36, 129] on label at bounding box center [39, 133] width 6 height 8
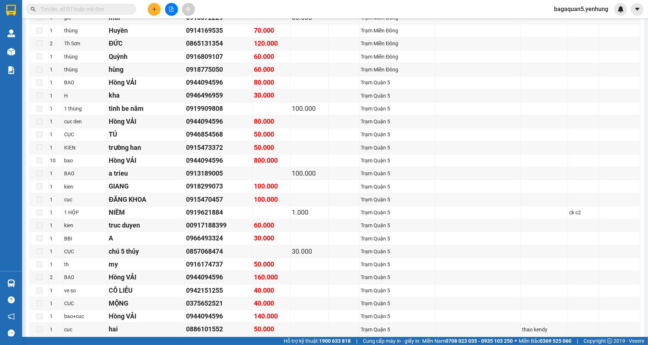
scroll to position [0, 0]
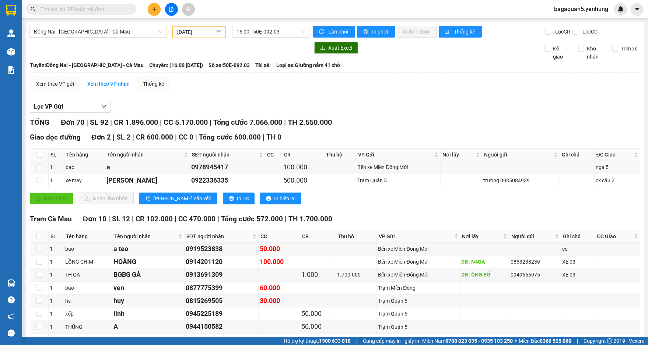
drag, startPoint x: 69, startPoint y: 207, endPoint x: 68, endPoint y: 213, distance: 6.1
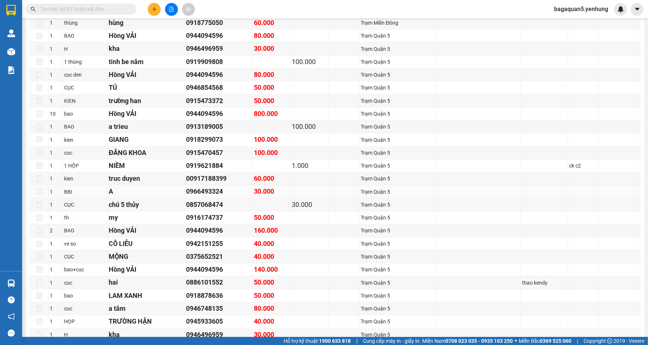
scroll to position [623, 0]
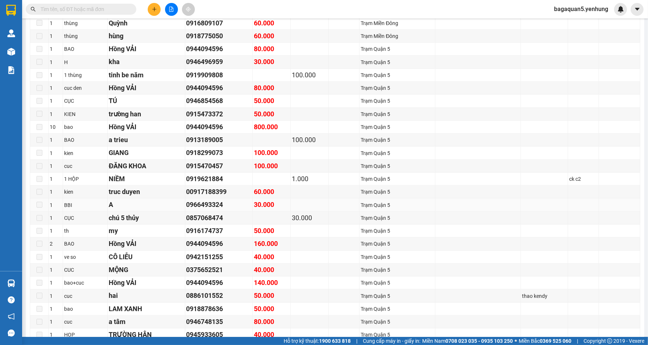
drag, startPoint x: 44, startPoint y: 200, endPoint x: 42, endPoint y: 204, distance: 4.3
click at [42, 204] on td at bounding box center [39, 205] width 18 height 13
drag, startPoint x: 42, startPoint y: 204, endPoint x: 38, endPoint y: 206, distance: 4.8
click at [40, 204] on span at bounding box center [39, 205] width 6 height 6
click at [36, 210] on td at bounding box center [39, 205] width 18 height 13
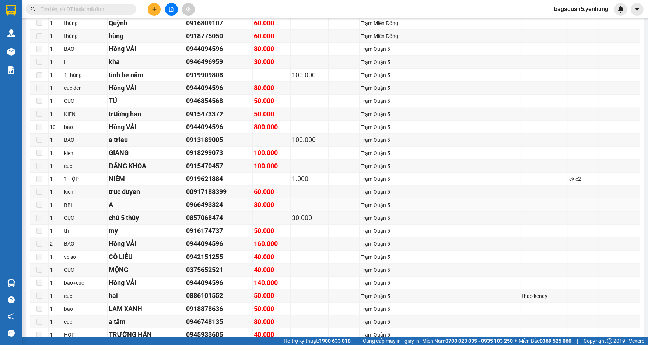
click at [244, 208] on td "0966493324" at bounding box center [218, 205] width 67 height 13
click at [334, 216] on td at bounding box center [344, 218] width 31 height 13
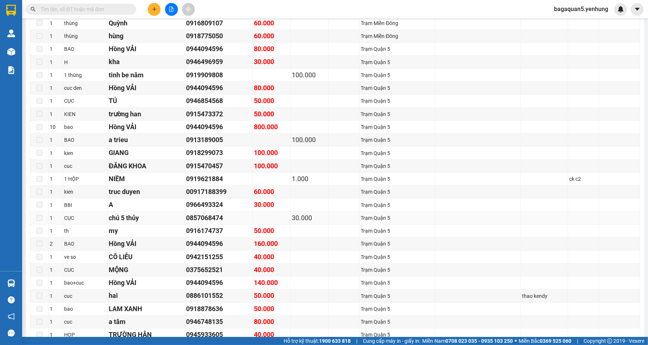
click at [388, 212] on td "Trạm Quận 5" at bounding box center [398, 218] width 76 height 13
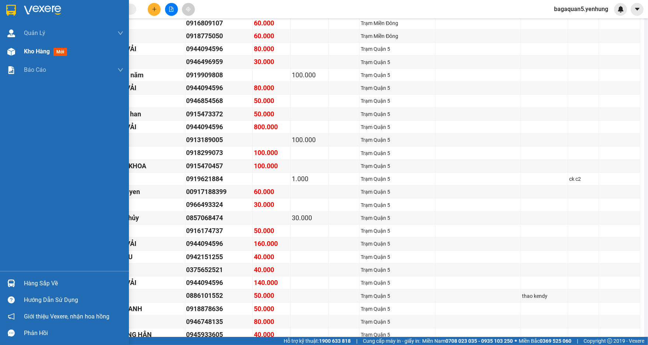
click at [16, 51] on div at bounding box center [11, 51] width 13 height 13
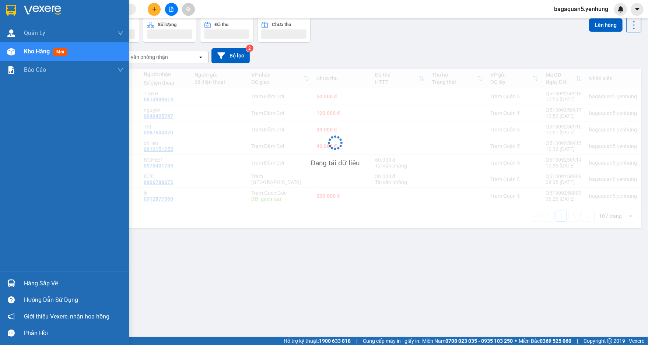
scroll to position [34, 0]
